Goal: Transaction & Acquisition: Book appointment/travel/reservation

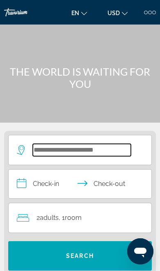
click at [49, 150] on input "Search widget" at bounding box center [82, 150] width 98 height 12
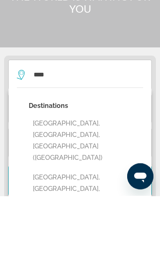
click at [52, 245] on button "Miami Beach, Miami, FL, United States" at bounding box center [86, 270] width 114 height 50
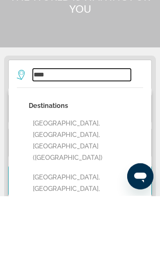
type input "**********"
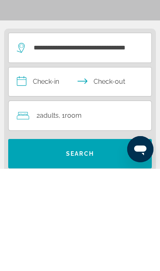
click at [22, 170] on input "**********" at bounding box center [82, 185] width 146 height 31
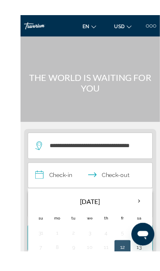
scroll to position [42, 0]
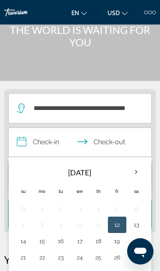
click at [138, 170] on th "Next month" at bounding box center [136, 172] width 18 height 18
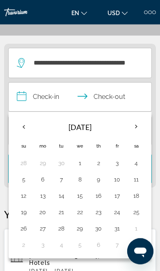
scroll to position [91, 0]
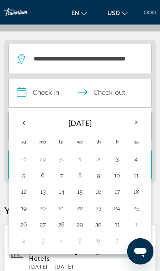
click at [78, 223] on button "29" at bounding box center [79, 224] width 9 height 11
click at [135, 222] on button "1" at bounding box center [135, 224] width 11 height 11
type input "**********"
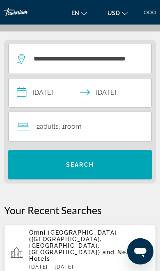
click at [38, 165] on span "Search widget" at bounding box center [79, 165] width 143 height 20
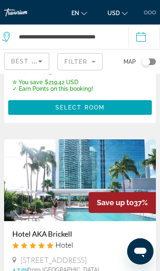
scroll to position [2230, 0]
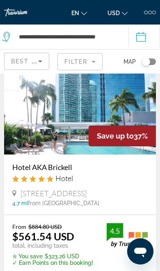
click at [103, 96] on img "Main content" at bounding box center [79, 114] width 151 height 82
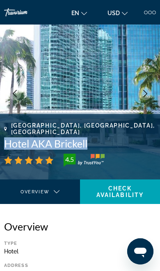
scroll to position [17, 0]
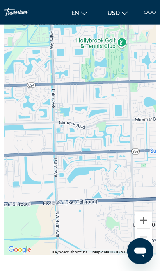
scroll to position [731, 0]
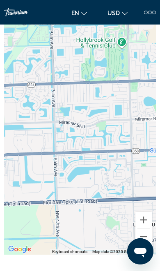
click at [151, 237] on button "Zoom out" at bounding box center [143, 237] width 16 height 16
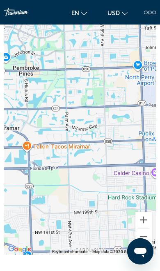
click at [148, 238] on button "Zoom out" at bounding box center [143, 237] width 16 height 16
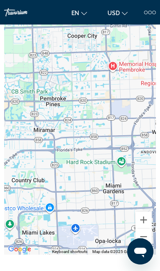
click at [148, 233] on button "Zoom out" at bounding box center [143, 237] width 16 height 16
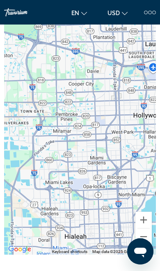
click at [146, 234] on button "Zoom out" at bounding box center [143, 237] width 16 height 16
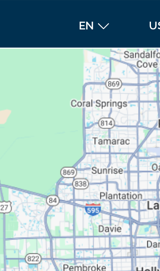
scroll to position [701, 0]
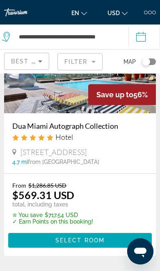
scroll to position [77, 0]
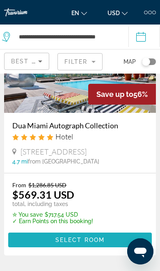
click at [88, 236] on span "Main content" at bounding box center [79, 240] width 143 height 20
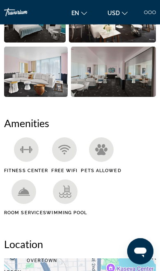
scroll to position [430, 0]
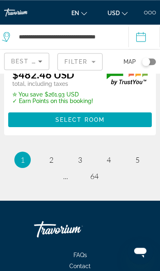
scroll to position [2875, 0]
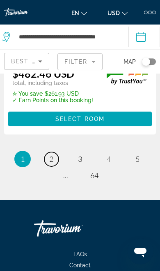
click at [51, 159] on span "2" at bounding box center [51, 159] width 4 height 9
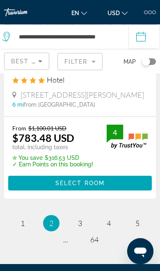
scroll to position [2847, 0]
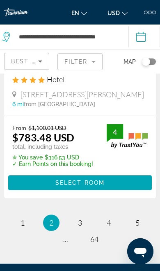
click at [27, 173] on span "Main content" at bounding box center [79, 183] width 143 height 20
